Goal: Check status: Check status

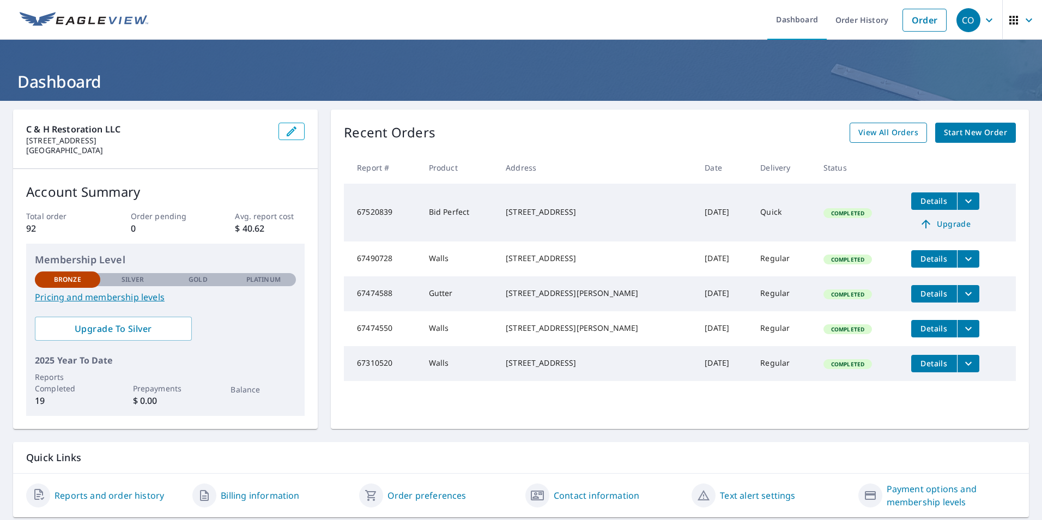
click at [884, 131] on span "View All Orders" at bounding box center [888, 133] width 60 height 14
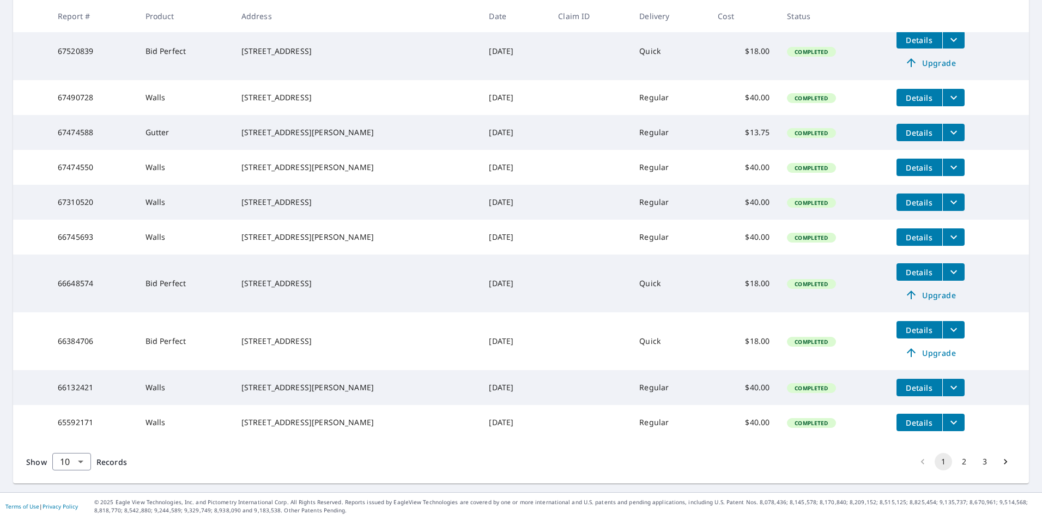
scroll to position [250, 0]
click at [955, 461] on button "2" at bounding box center [963, 461] width 17 height 17
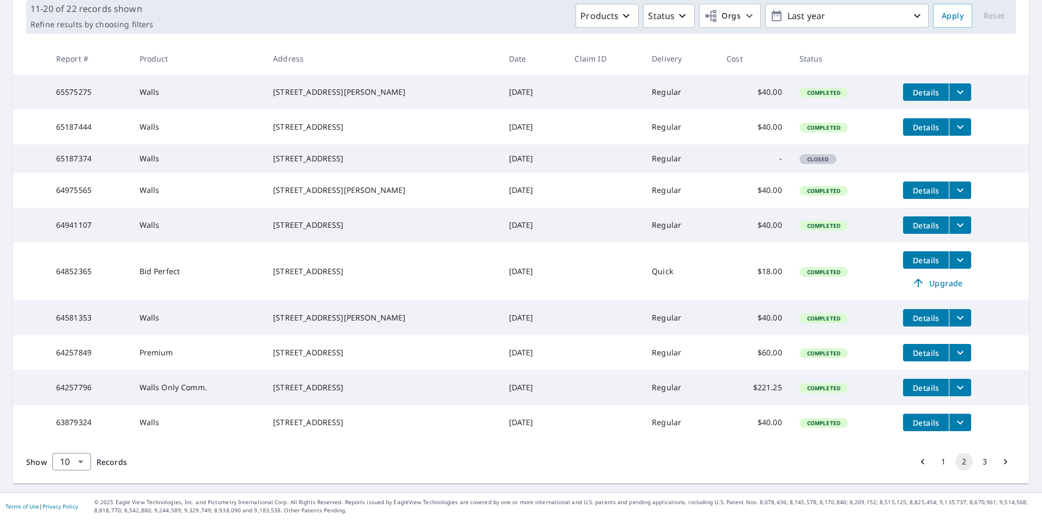
scroll to position [212, 0]
click at [388, 348] on div "[STREET_ADDRESS]" at bounding box center [382, 352] width 218 height 11
click at [953, 346] on icon "filesDropdownBtn-64257849" at bounding box center [959, 352] width 13 height 13
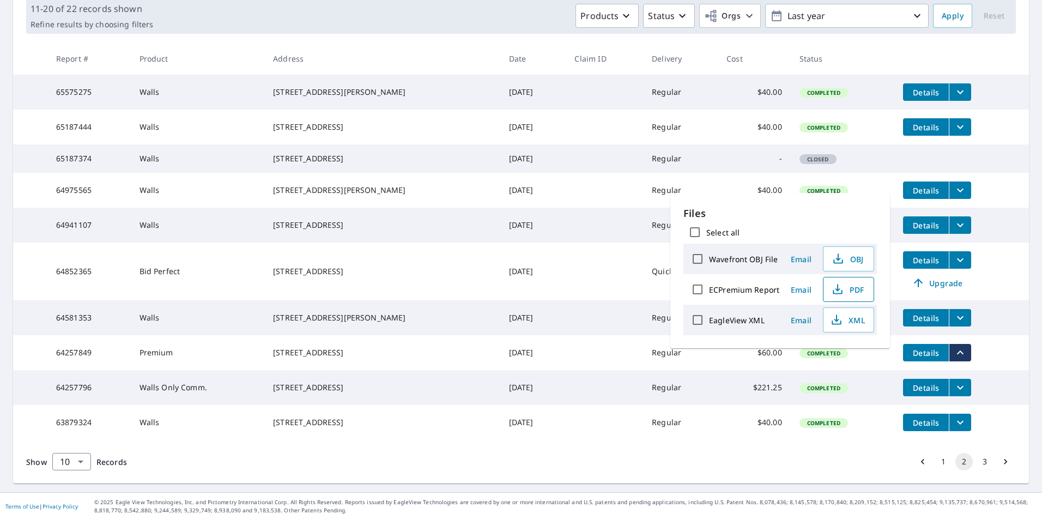
click at [856, 289] on span "PDF" at bounding box center [847, 289] width 35 height 13
